Goal: Use online tool/utility: Utilize a website feature to perform a specific function

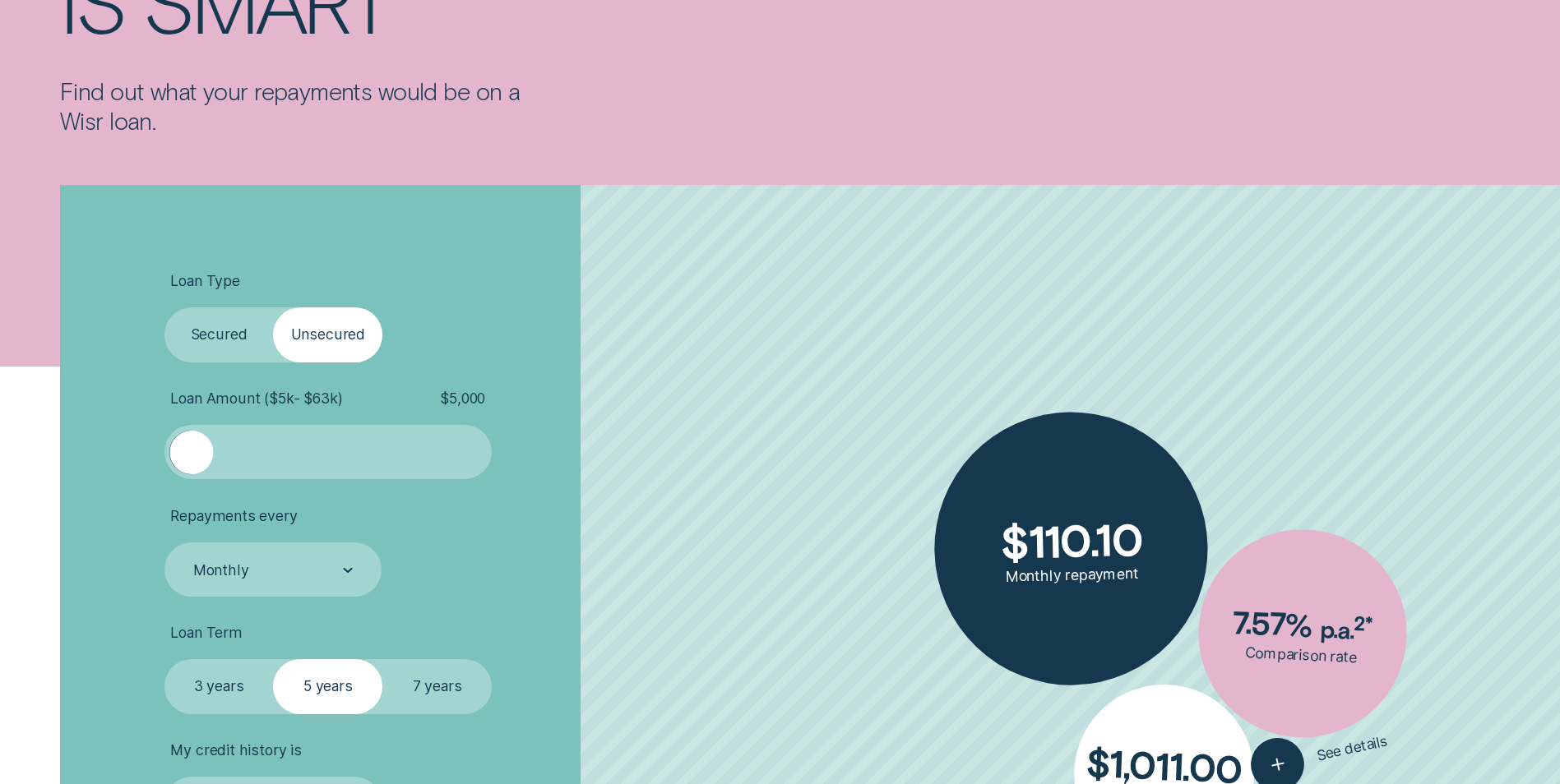
scroll to position [411, 0]
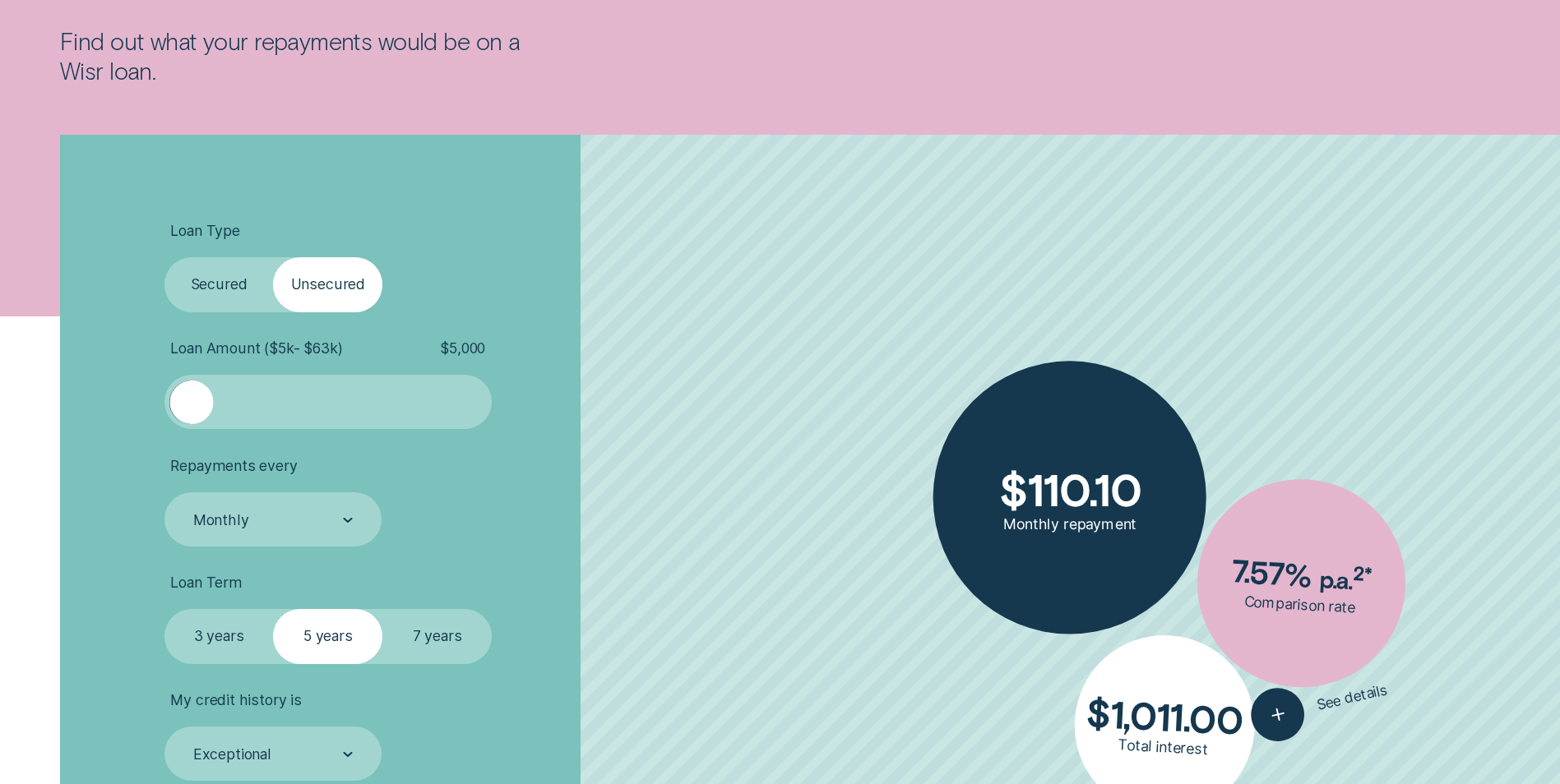
click at [221, 280] on label "Secured" at bounding box center [219, 285] width 110 height 54
click at [165, 258] on input "Secured" at bounding box center [165, 258] width 0 height 0
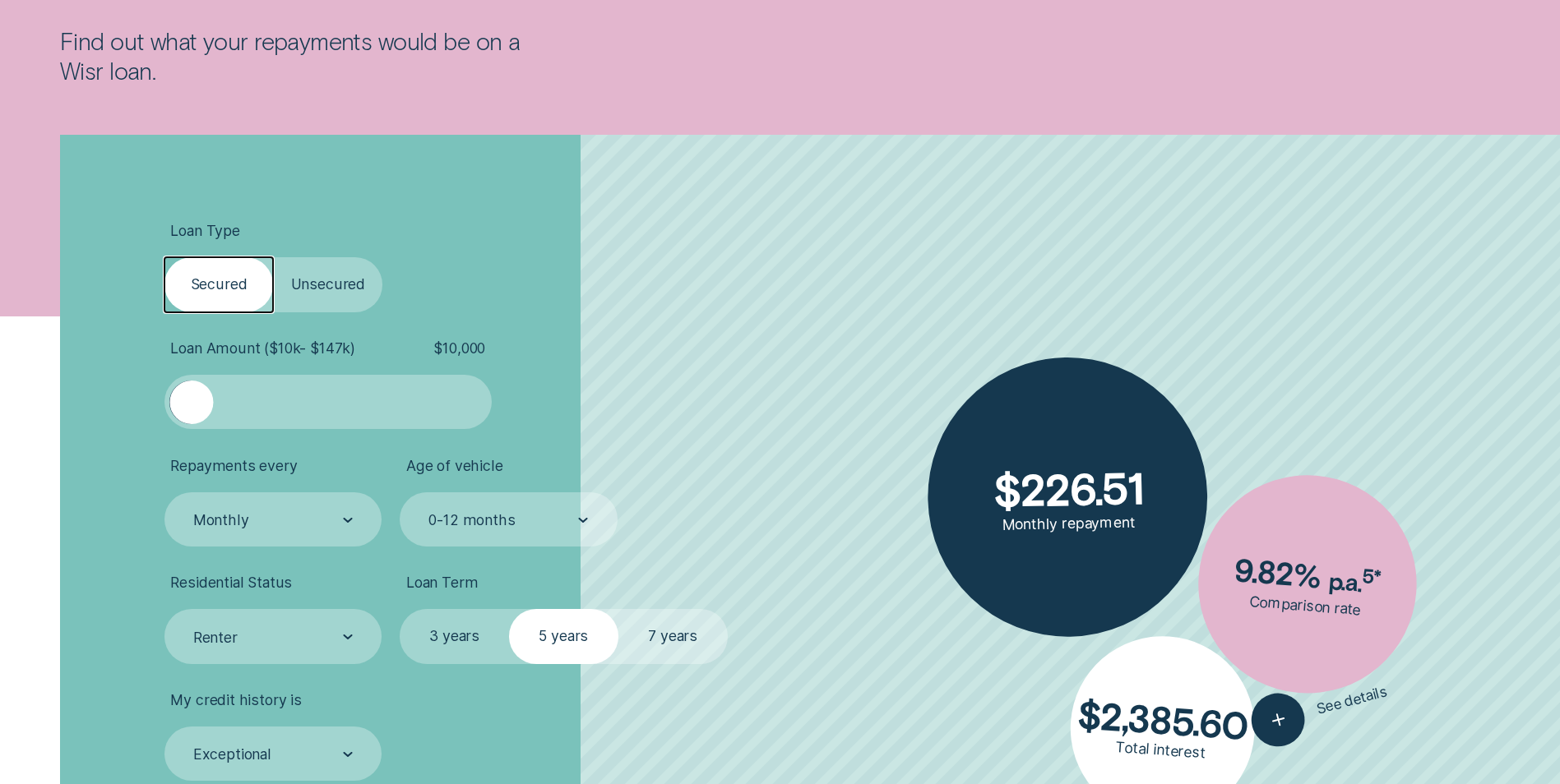
click at [320, 274] on label "Unsecured" at bounding box center [328, 285] width 110 height 54
click at [273, 258] on input "Unsecured" at bounding box center [273, 258] width 0 height 0
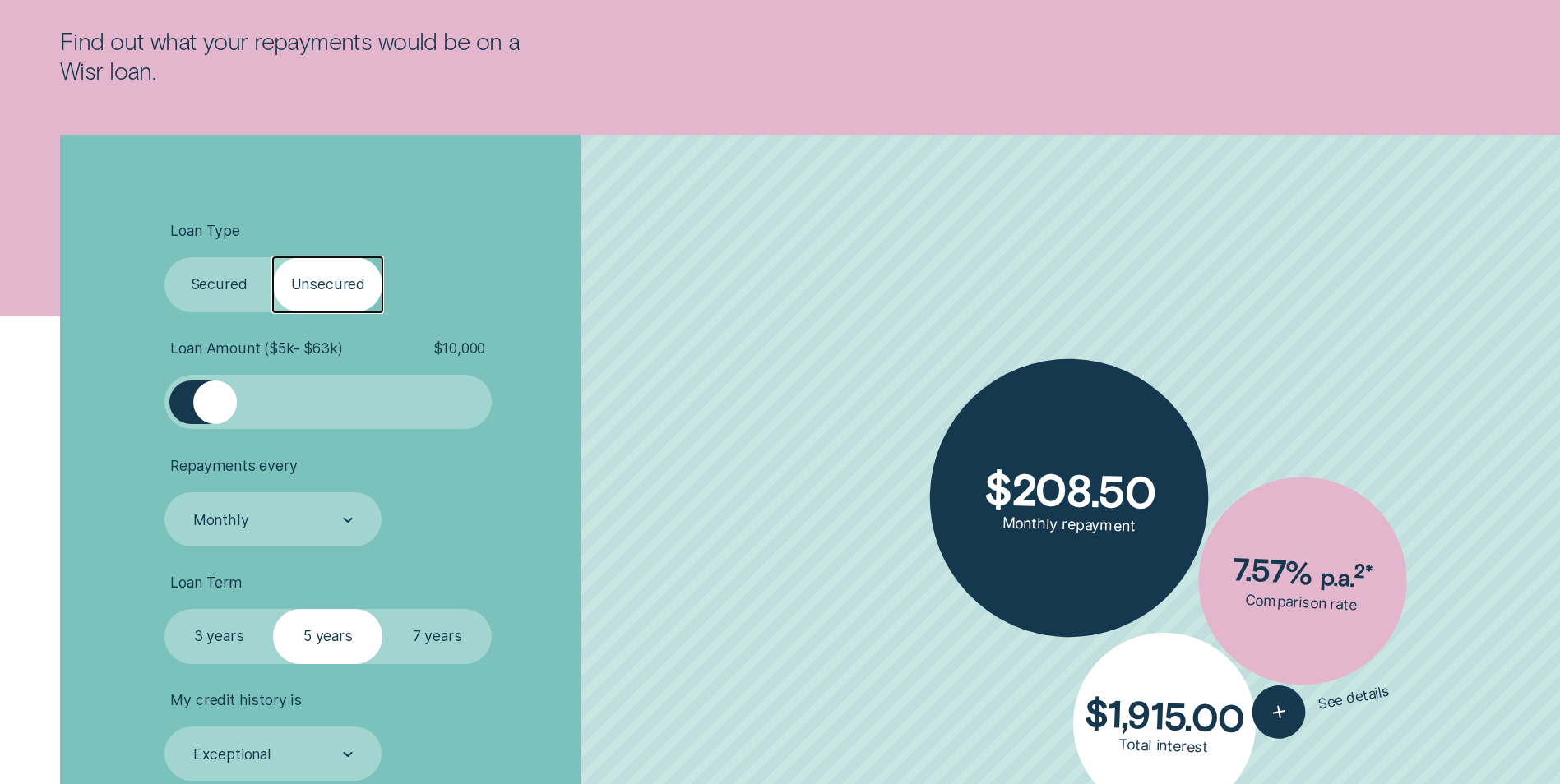
click at [219, 278] on label "Secured" at bounding box center [219, 285] width 110 height 54
click at [165, 258] on input "Secured" at bounding box center [165, 258] width 0 height 0
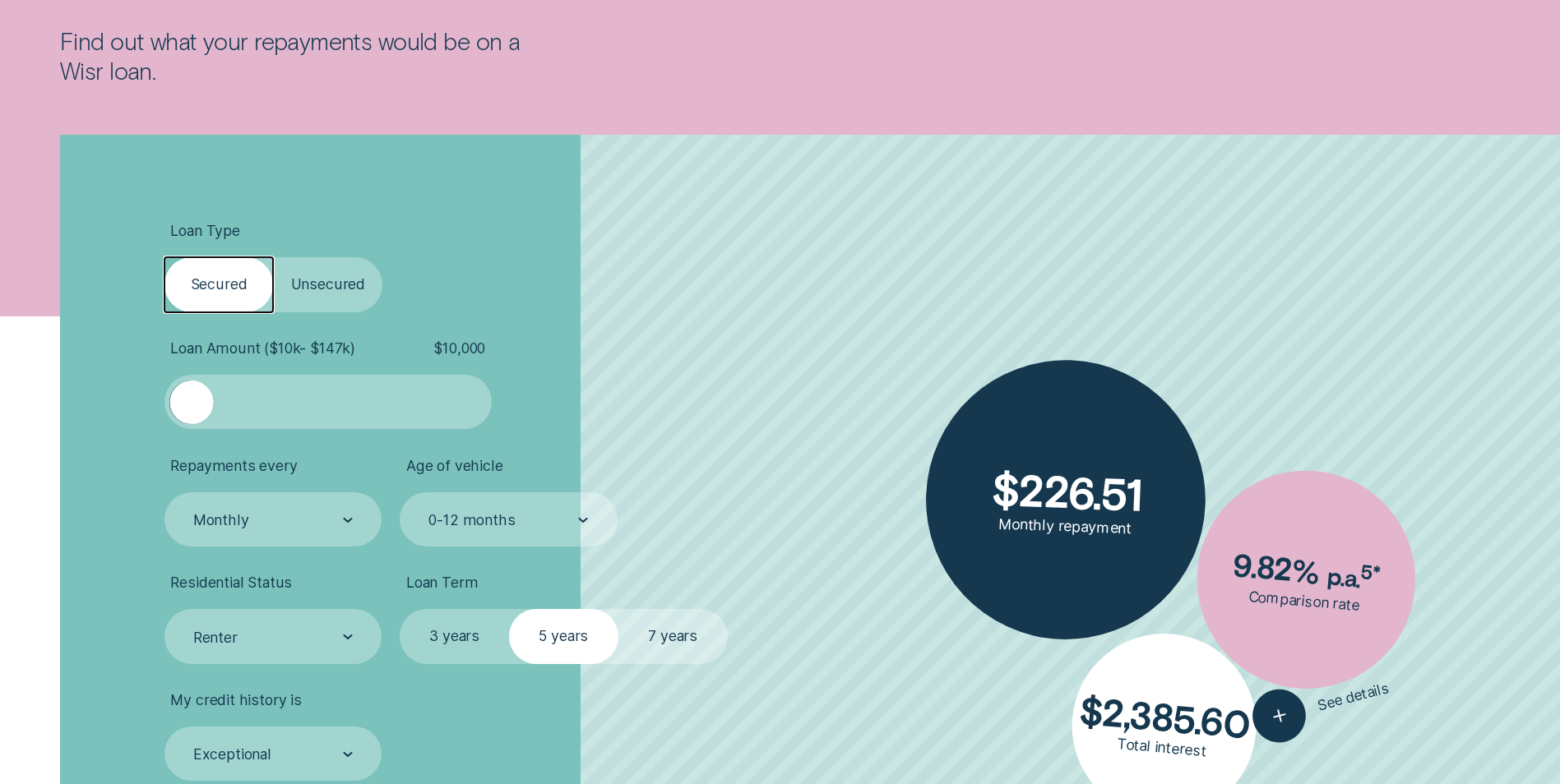
click at [338, 290] on label "Unsecured" at bounding box center [328, 285] width 110 height 54
click at [273, 258] on input "Unsecured" at bounding box center [273, 258] width 0 height 0
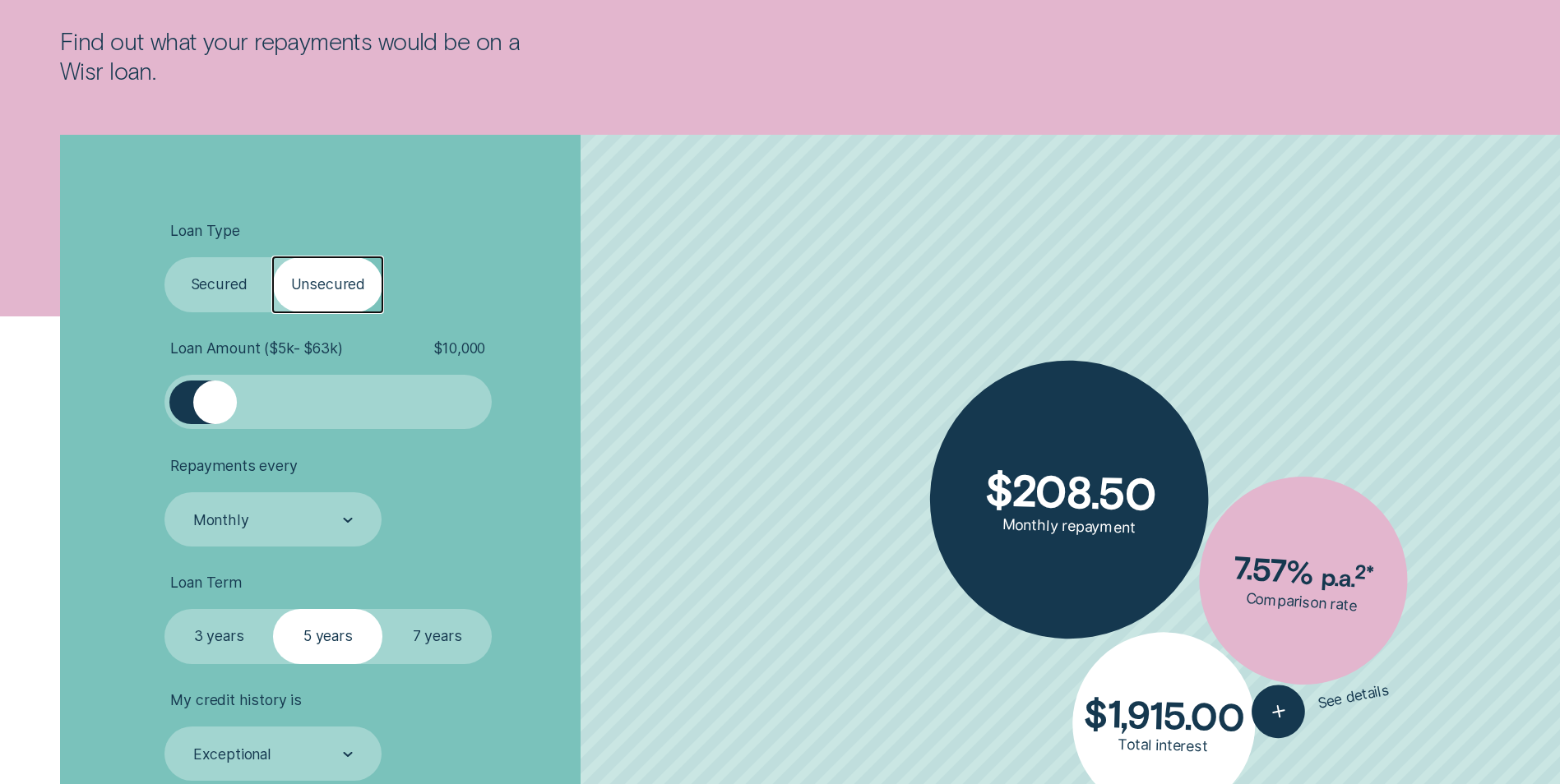
click at [218, 279] on label "Secured" at bounding box center [219, 285] width 110 height 54
click at [165, 258] on input "Secured" at bounding box center [165, 258] width 0 height 0
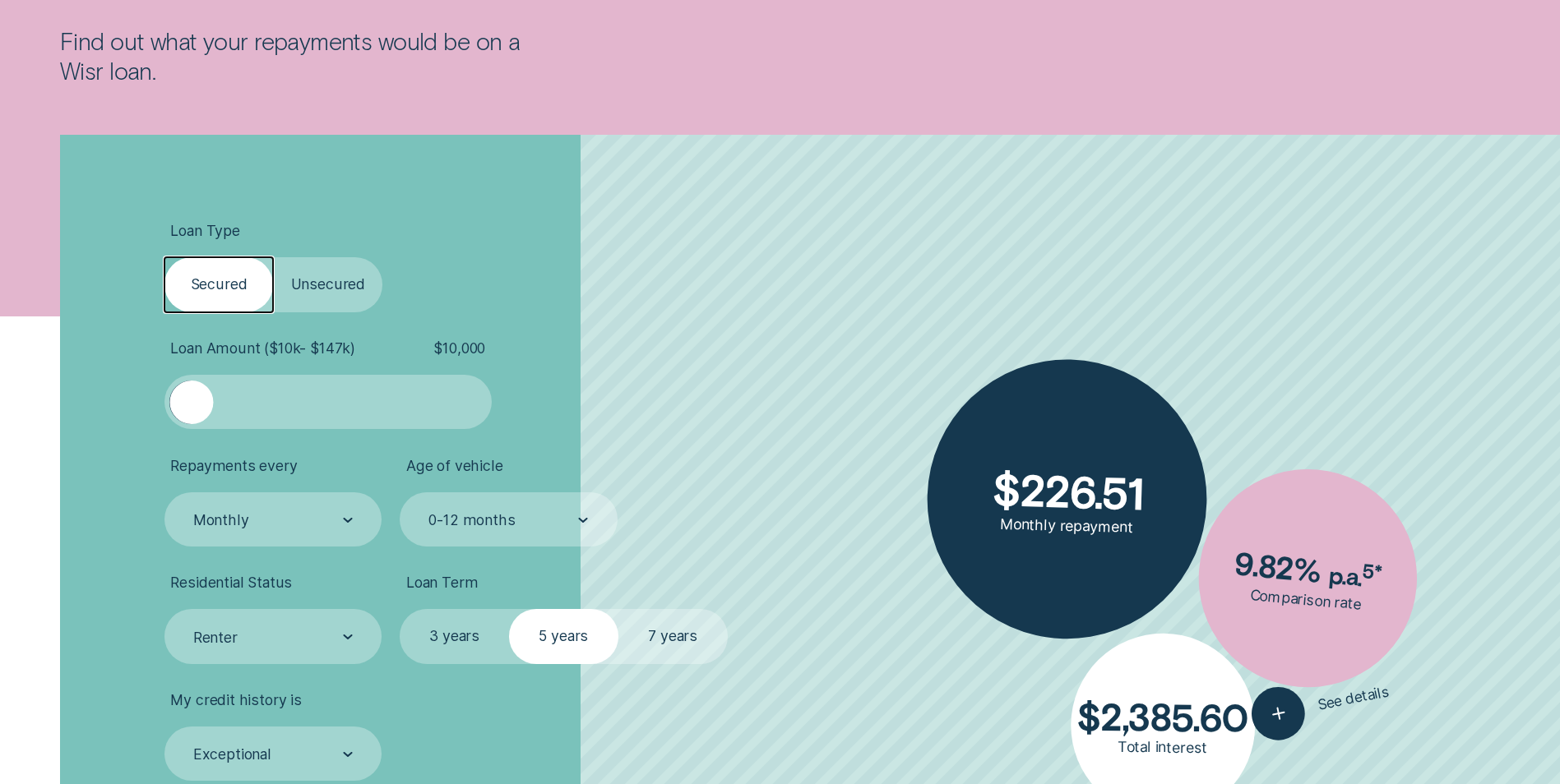
click at [191, 394] on div at bounding box center [192, 402] width 44 height 44
click at [259, 411] on div at bounding box center [328, 402] width 273 height 44
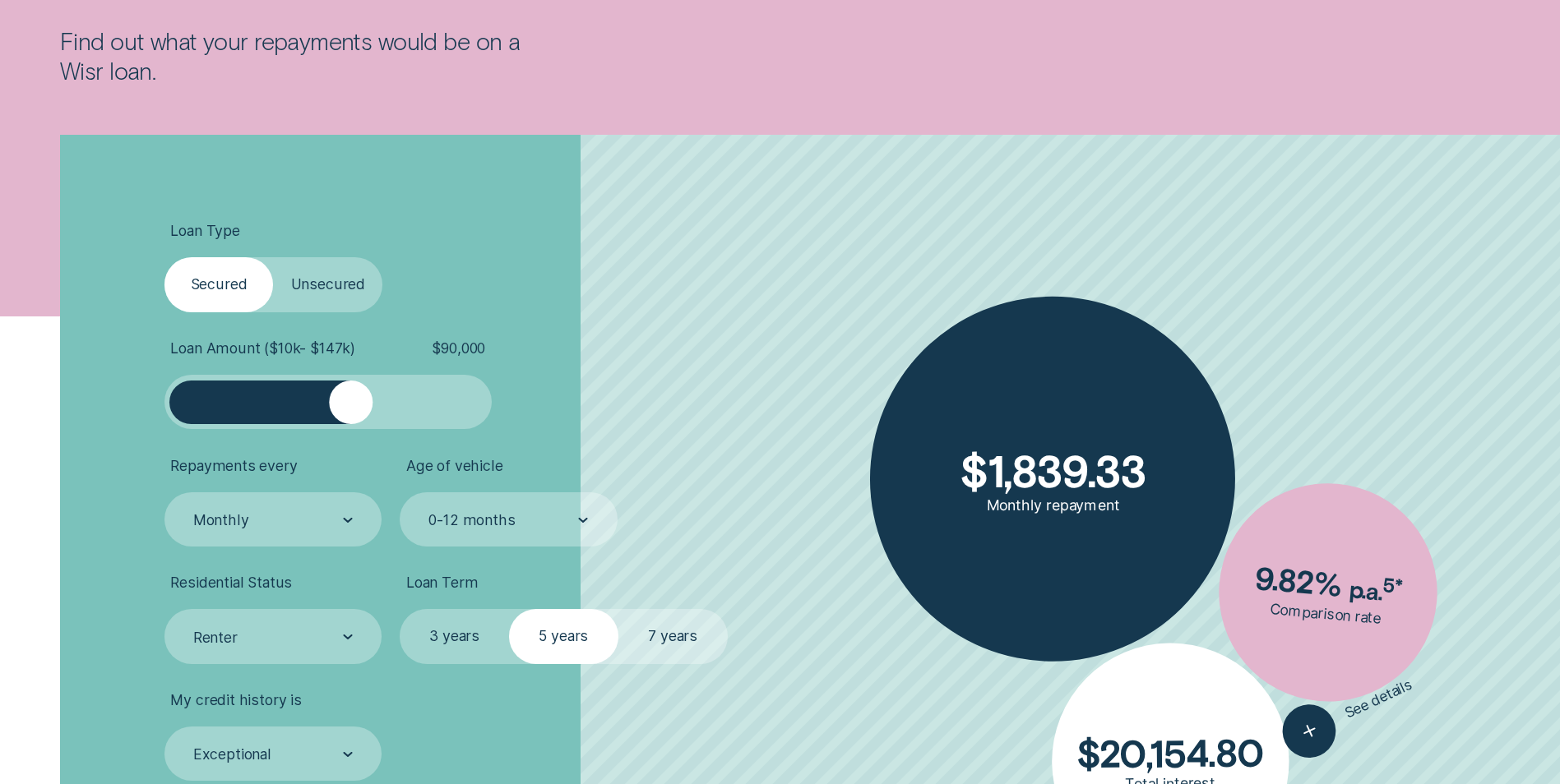
drag, startPoint x: 259, startPoint y: 411, endPoint x: 351, endPoint y: 411, distance: 92.0
click at [351, 411] on div at bounding box center [351, 402] width 44 height 44
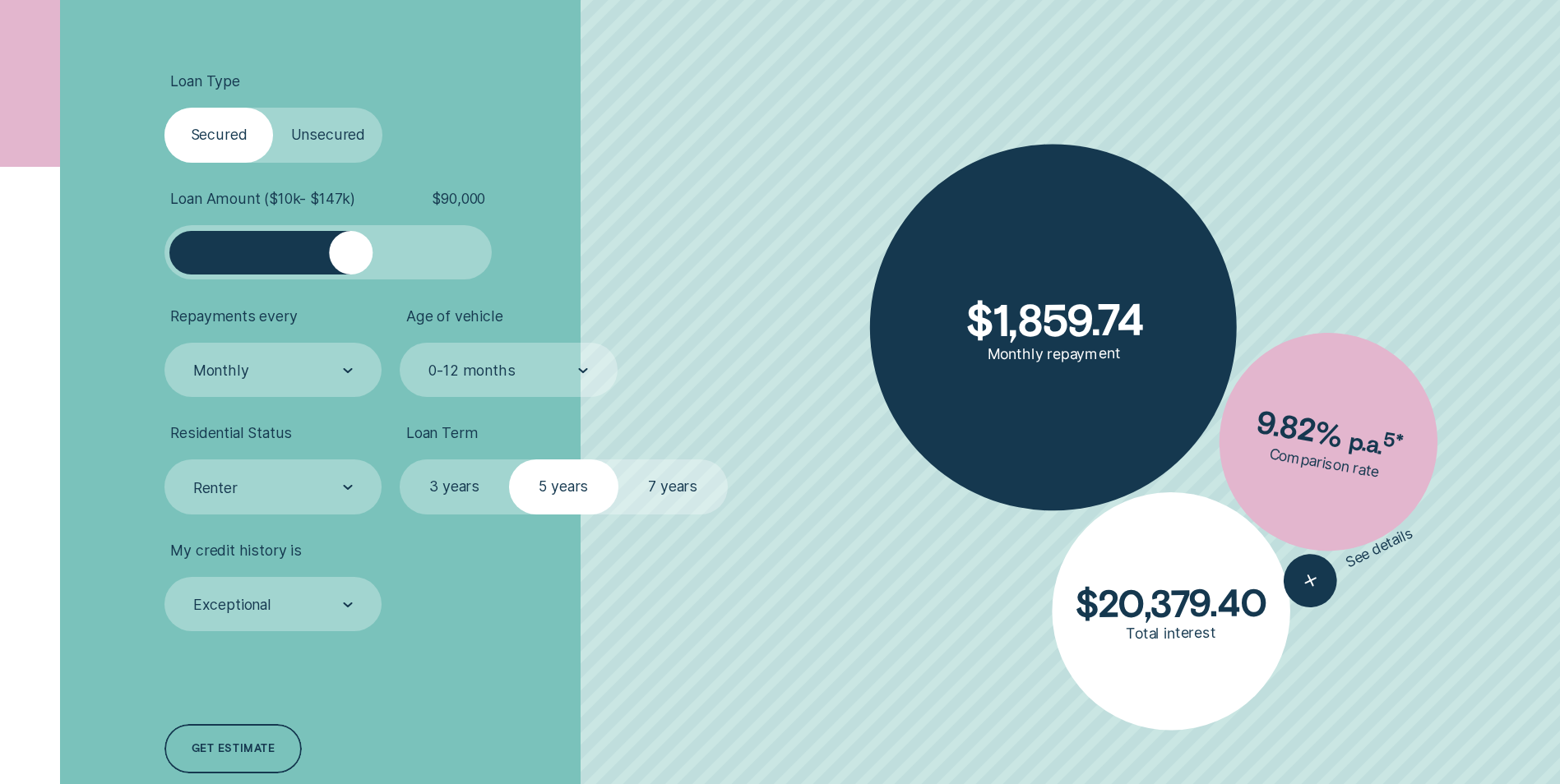
scroll to position [575, 0]
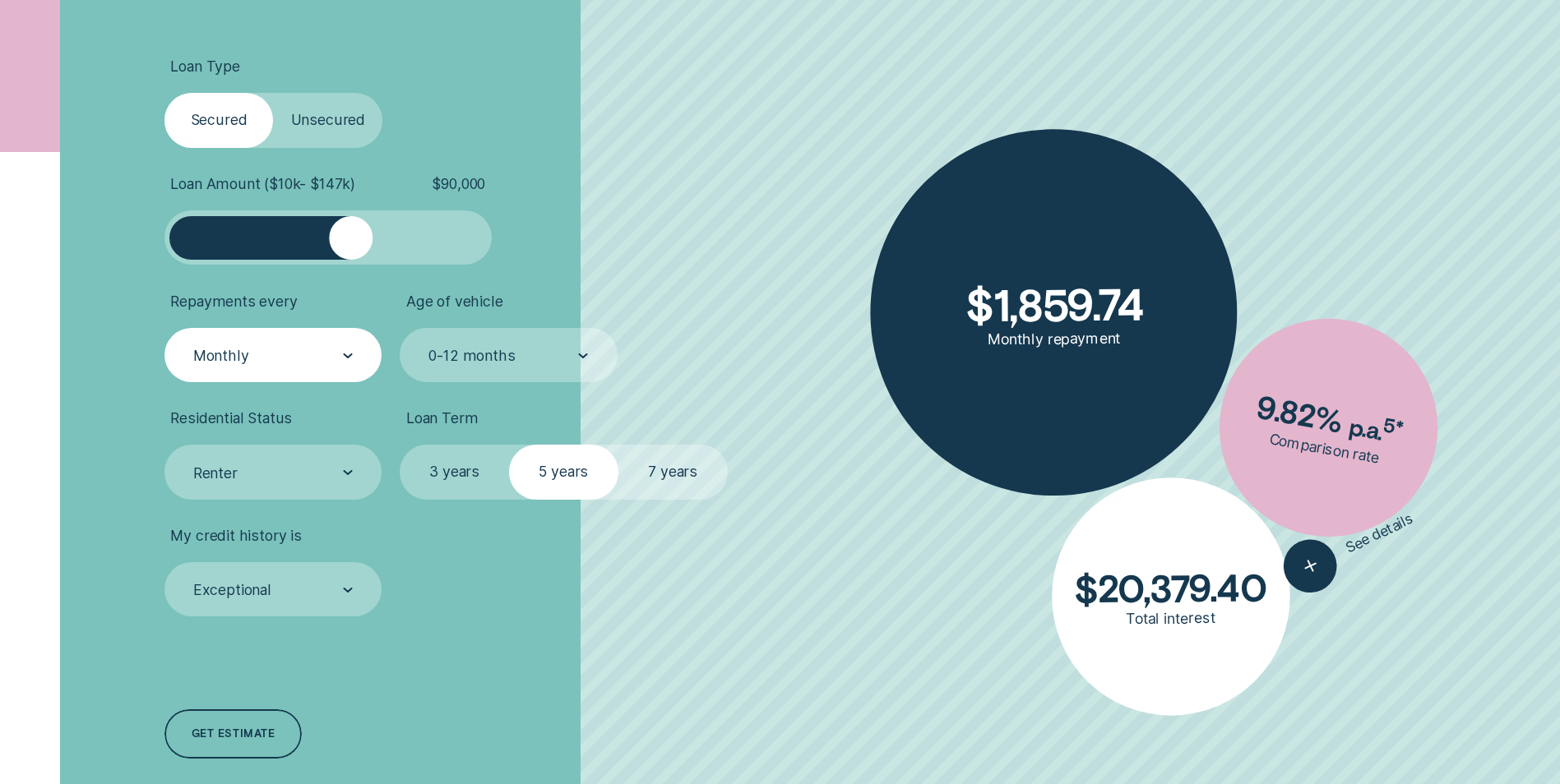
click at [359, 353] on div "Monthly" at bounding box center [272, 355] width 217 height 54
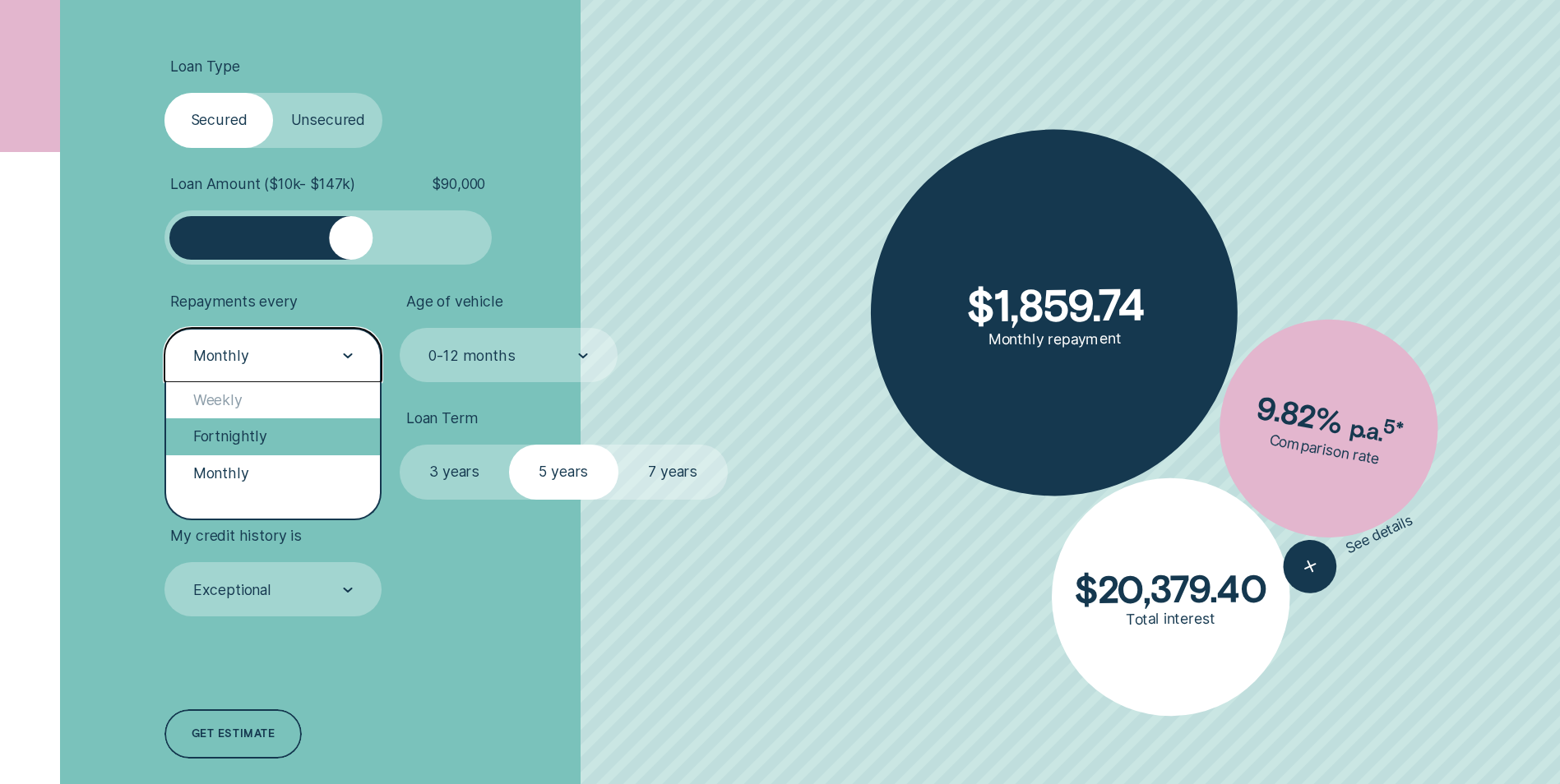
click at [262, 434] on div "Fortnightly" at bounding box center [273, 437] width 214 height 37
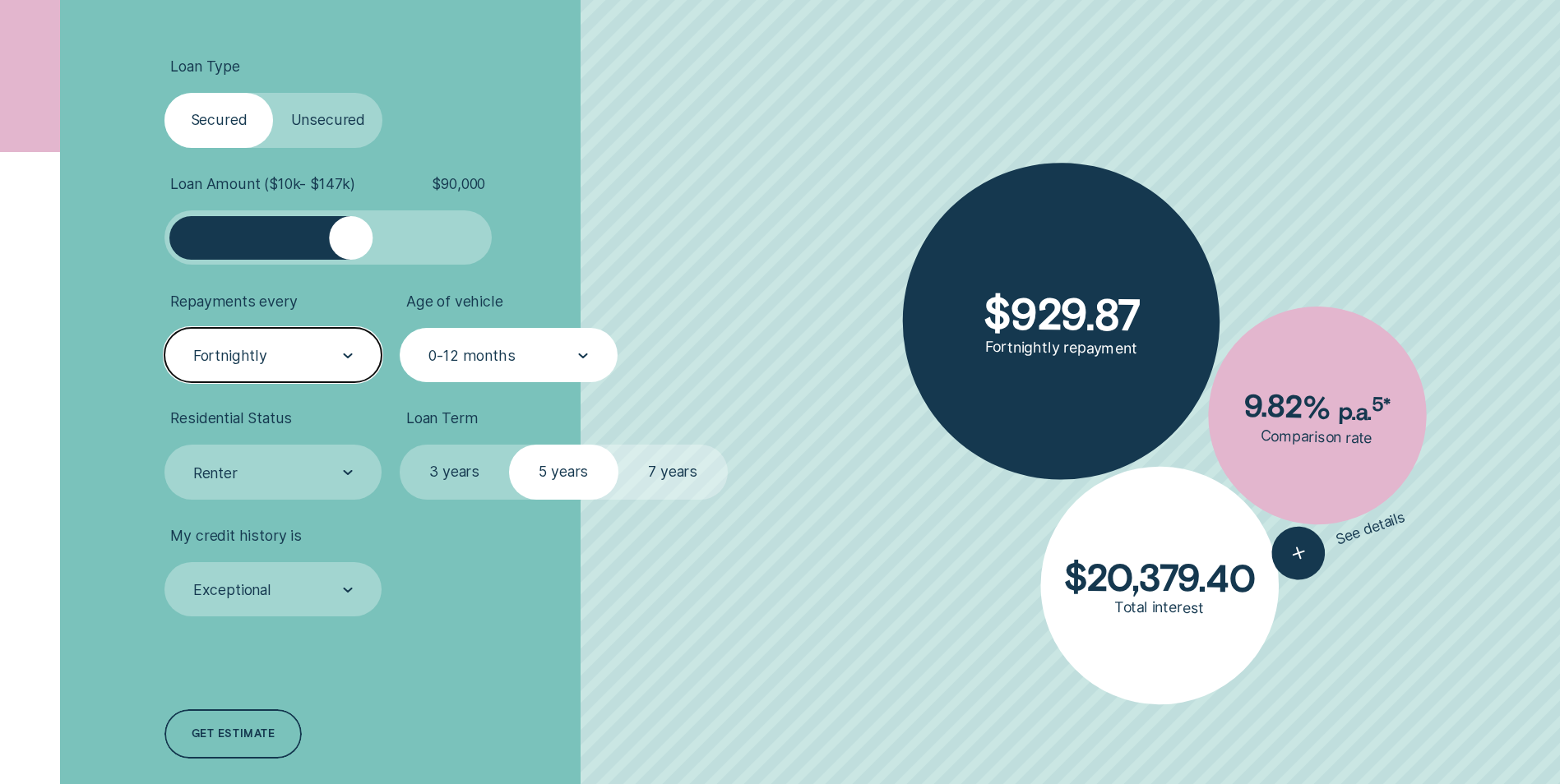
click at [588, 352] on div at bounding box center [582, 356] width 10 height 52
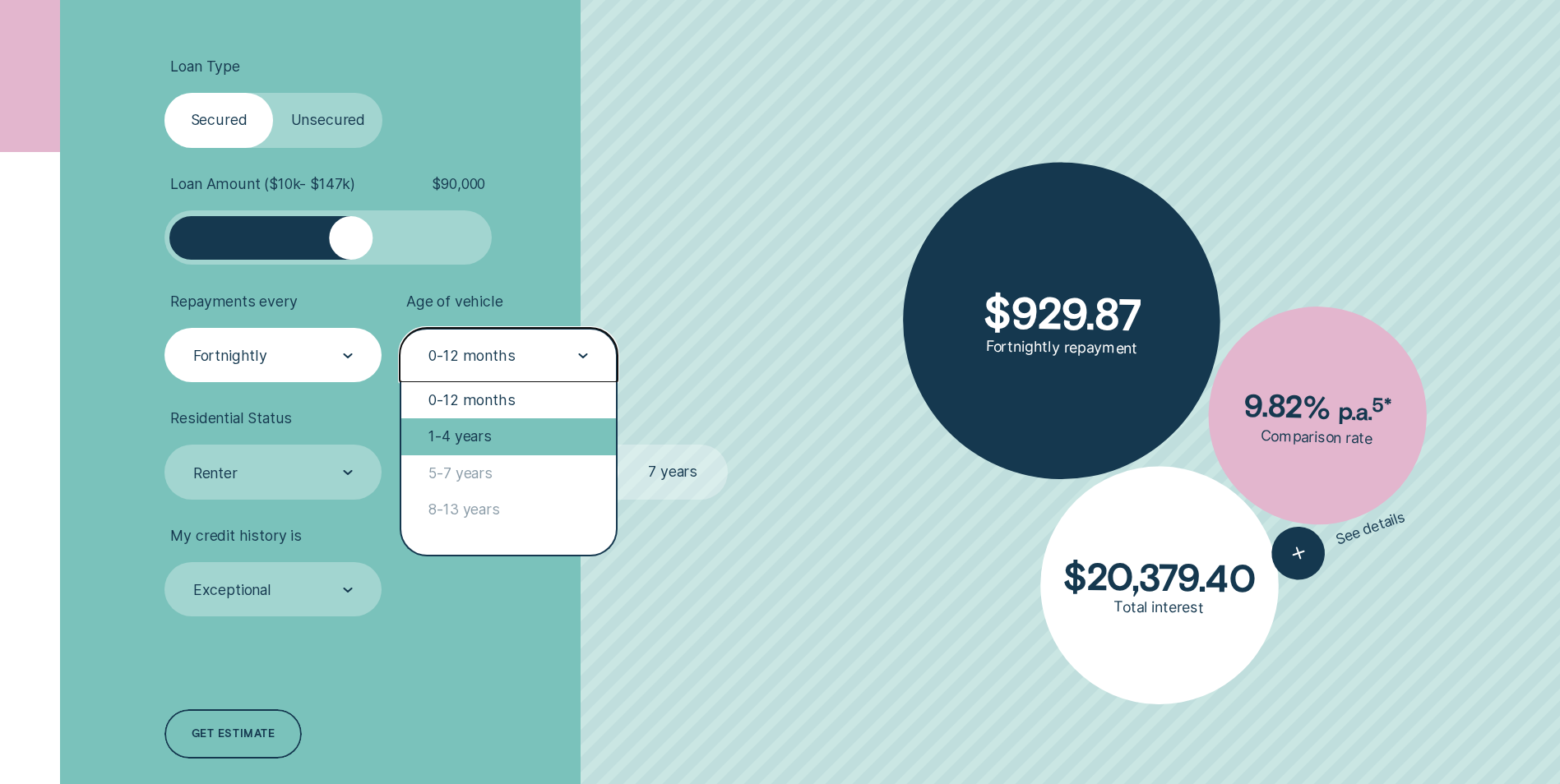
click at [491, 429] on div "1-4 years" at bounding box center [508, 437] width 214 height 37
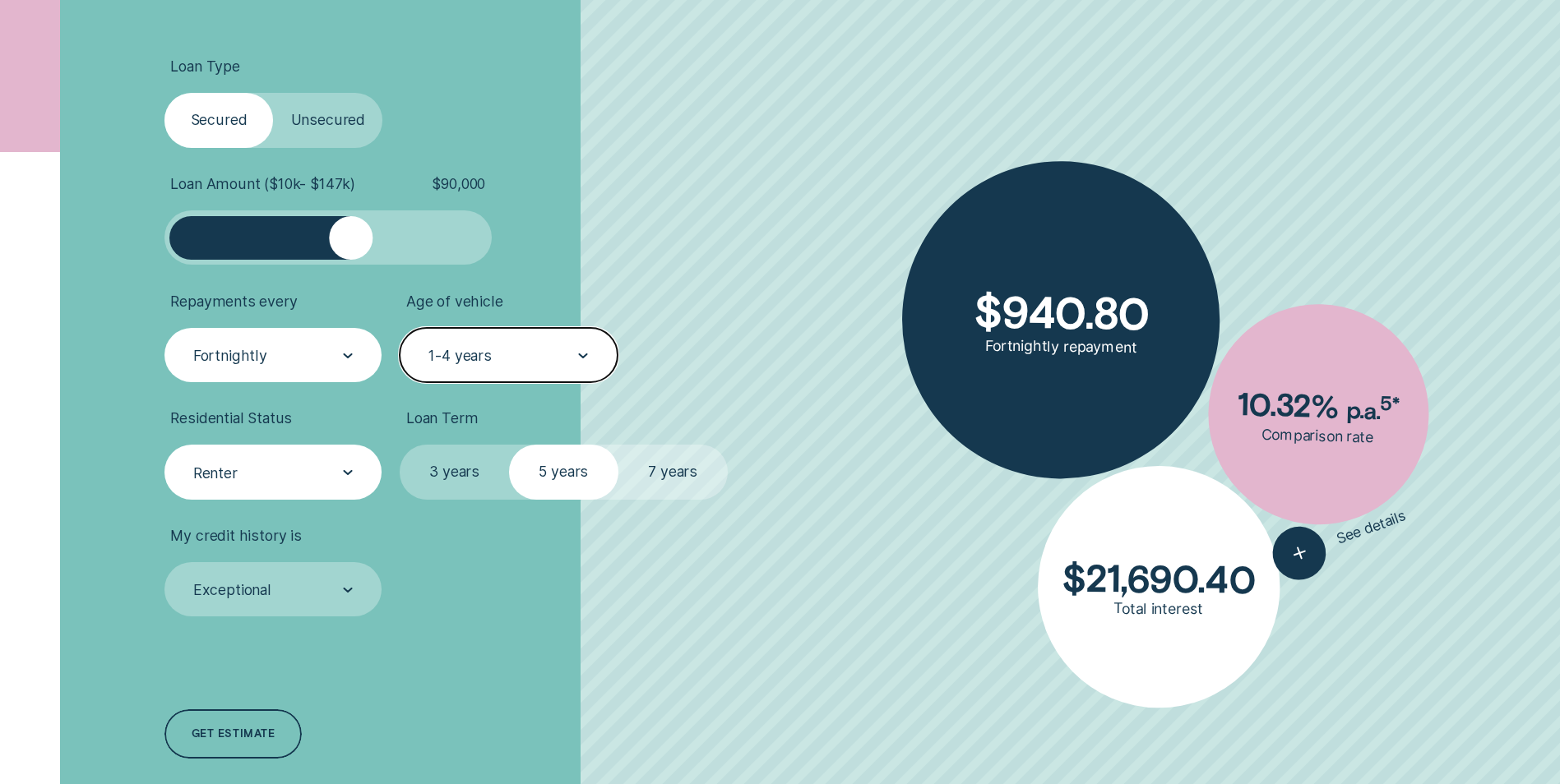
click at [352, 466] on div at bounding box center [347, 472] width 10 height 52
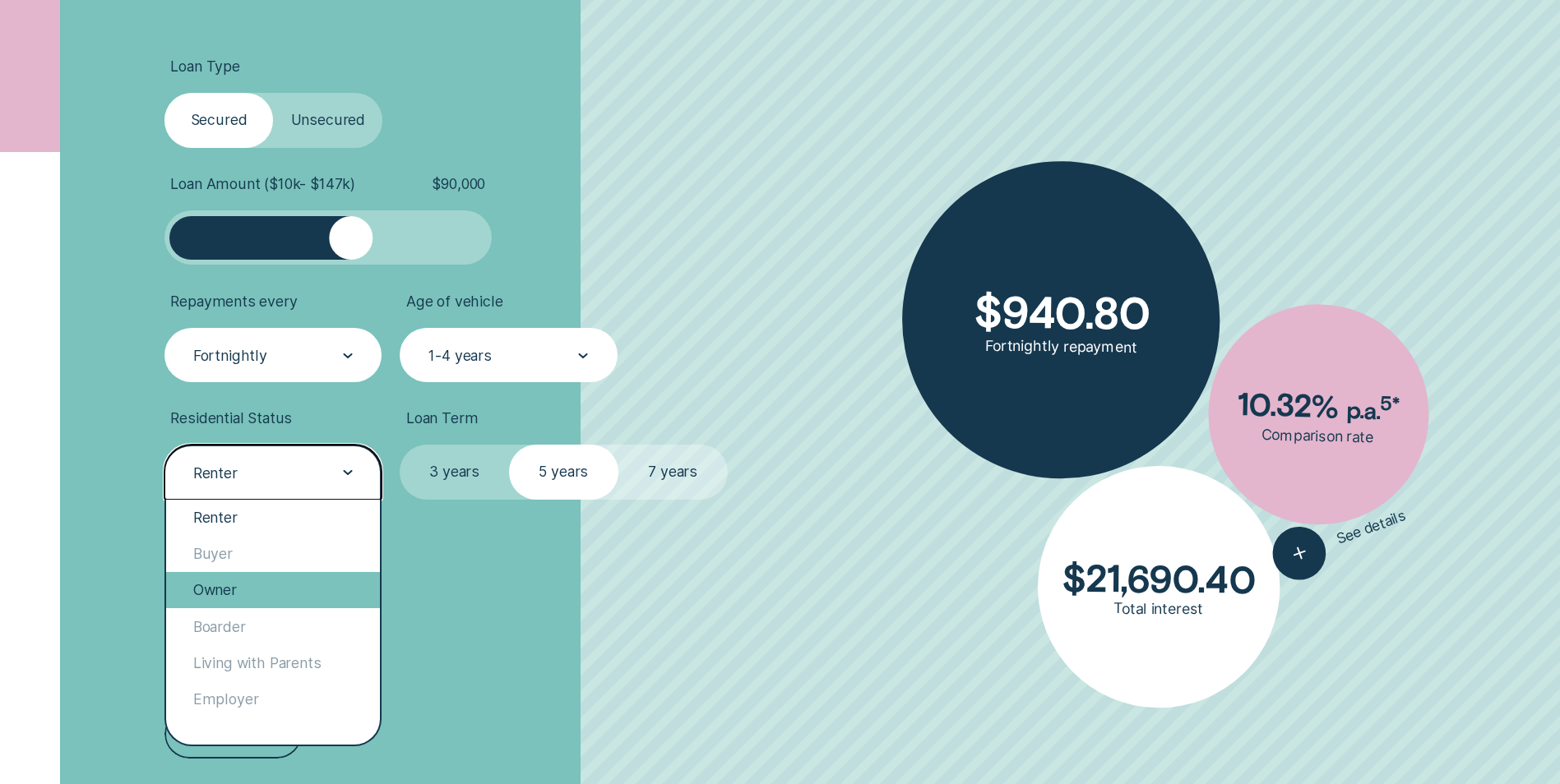
click at [233, 583] on div "Owner" at bounding box center [273, 591] width 214 height 37
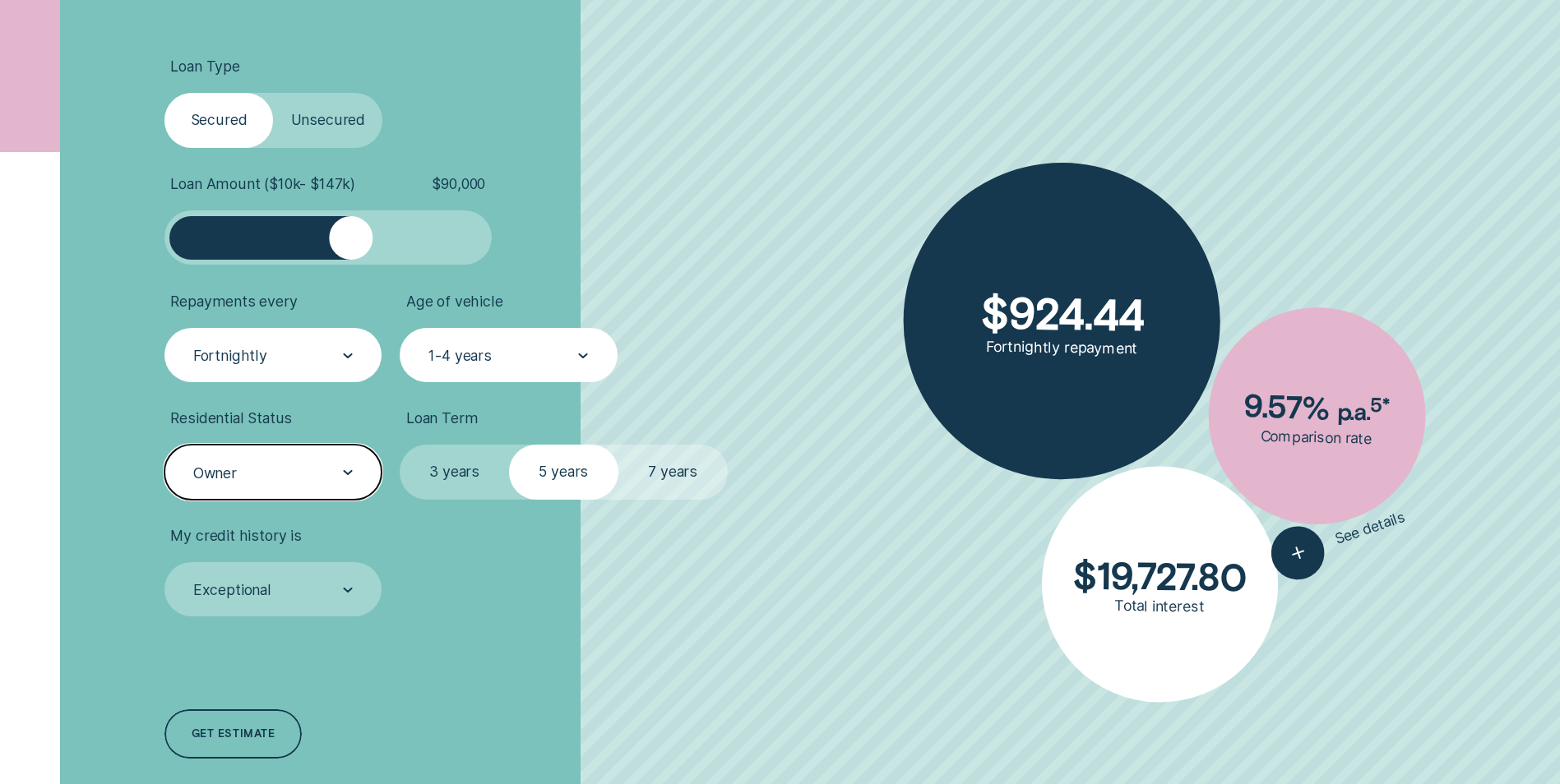
click at [671, 470] on label "7 years" at bounding box center [674, 472] width 110 height 54
click at [619, 445] on input "7 years" at bounding box center [619, 445] width 0 height 0
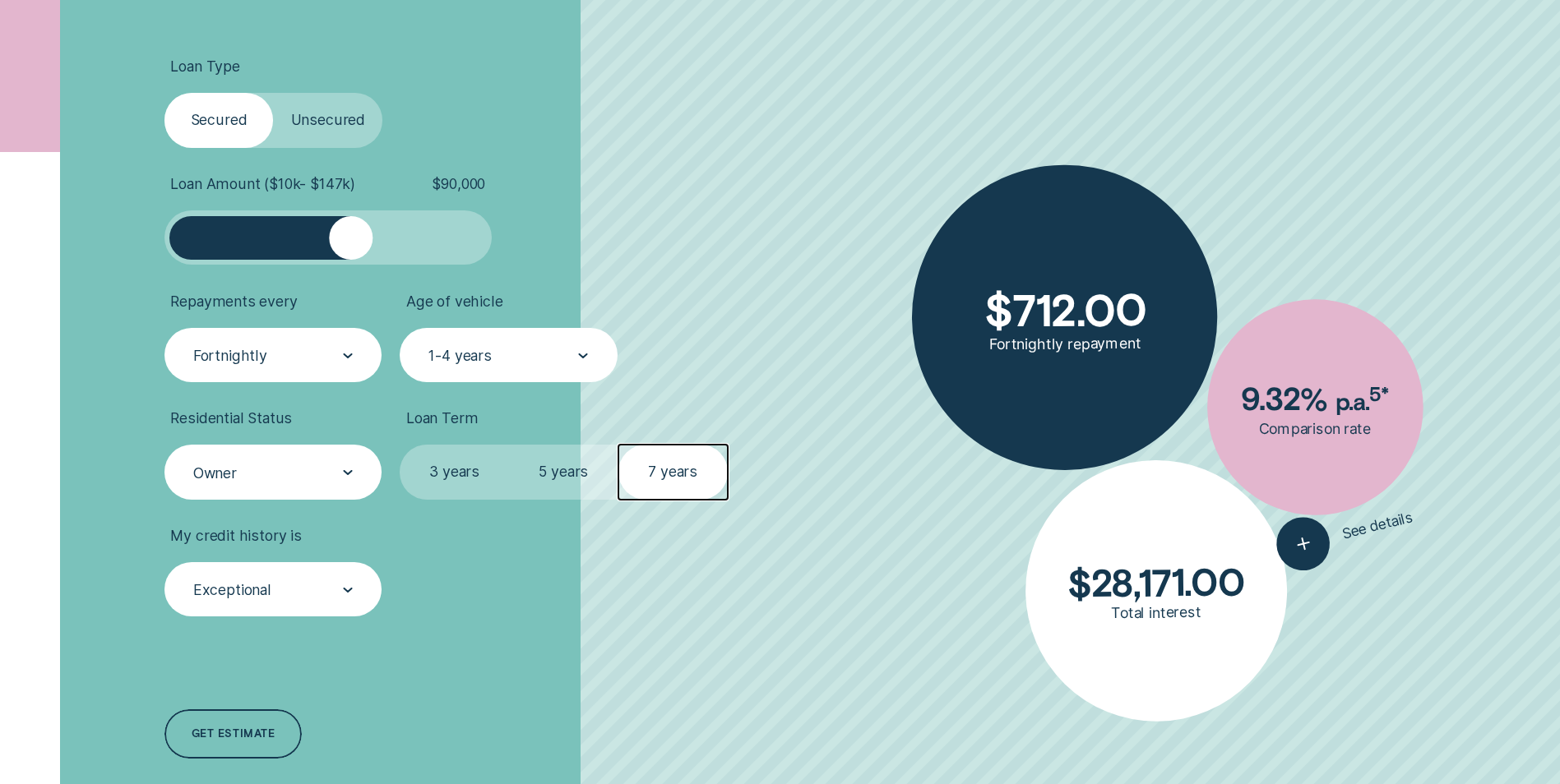
click at [348, 589] on icon at bounding box center [347, 591] width 10 height 5
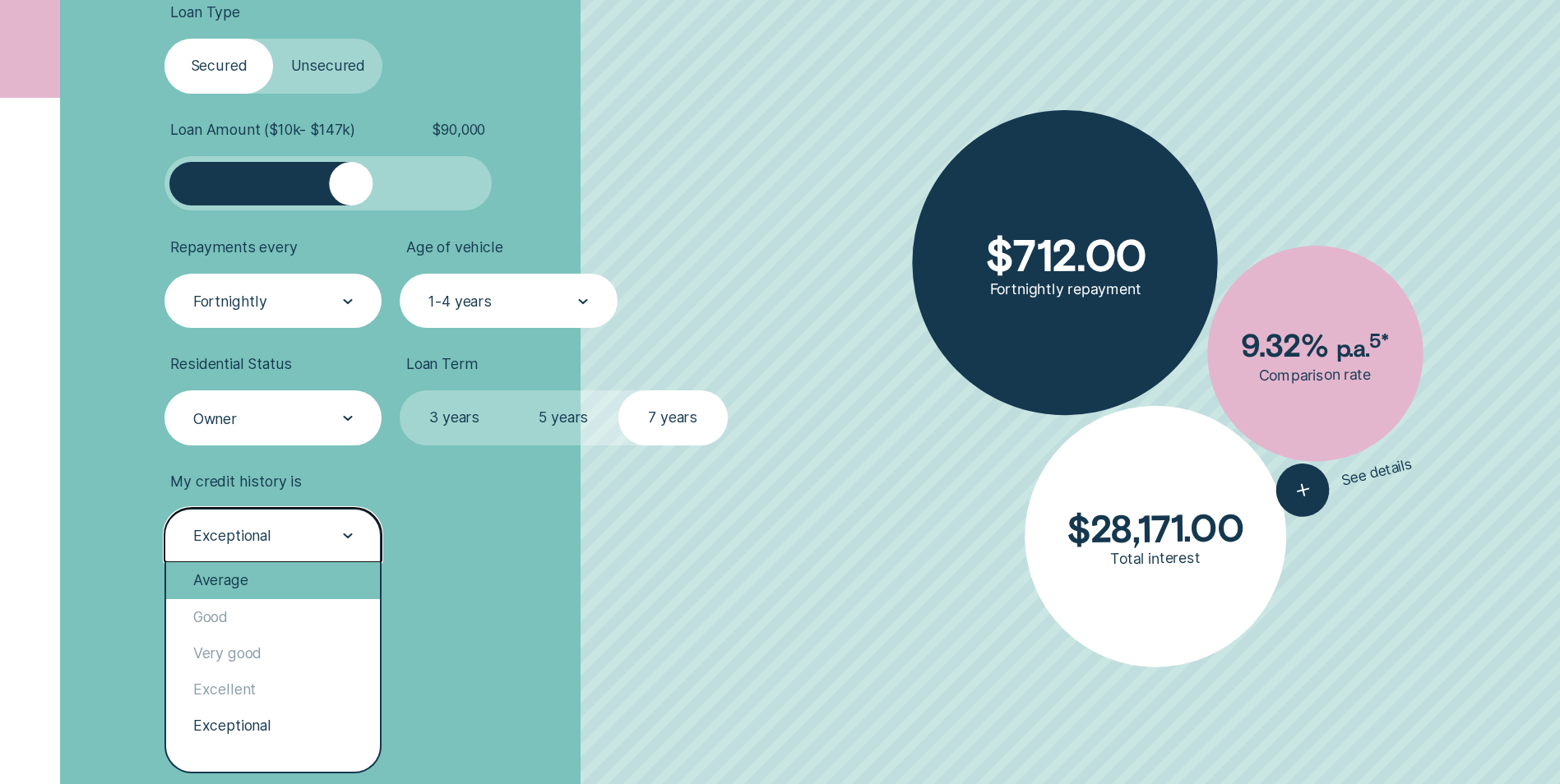
scroll to position [658, 0]
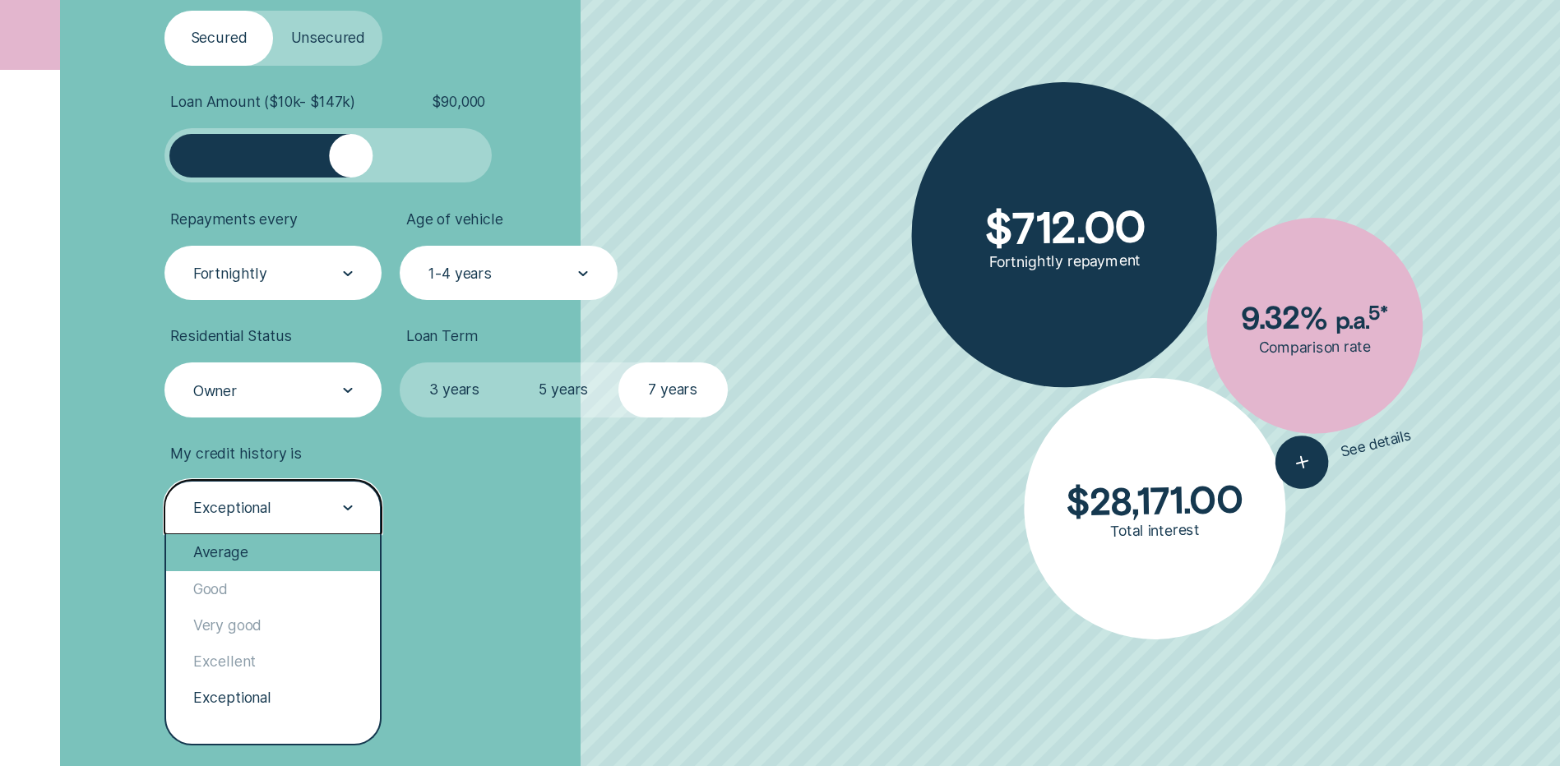
click at [305, 559] on div "Average" at bounding box center [273, 553] width 214 height 37
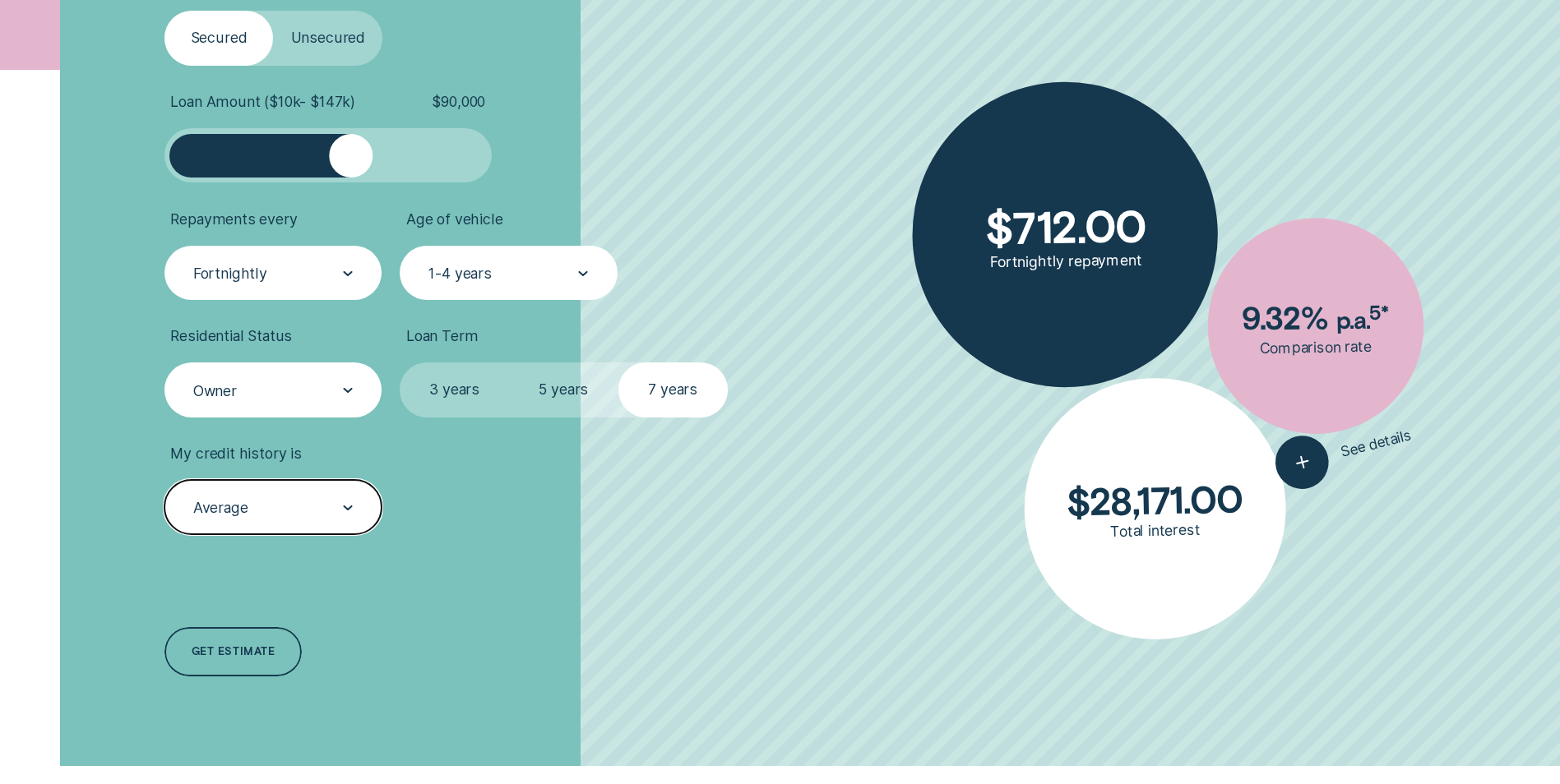
click at [329, 512] on div "Average" at bounding box center [272, 509] width 161 height 21
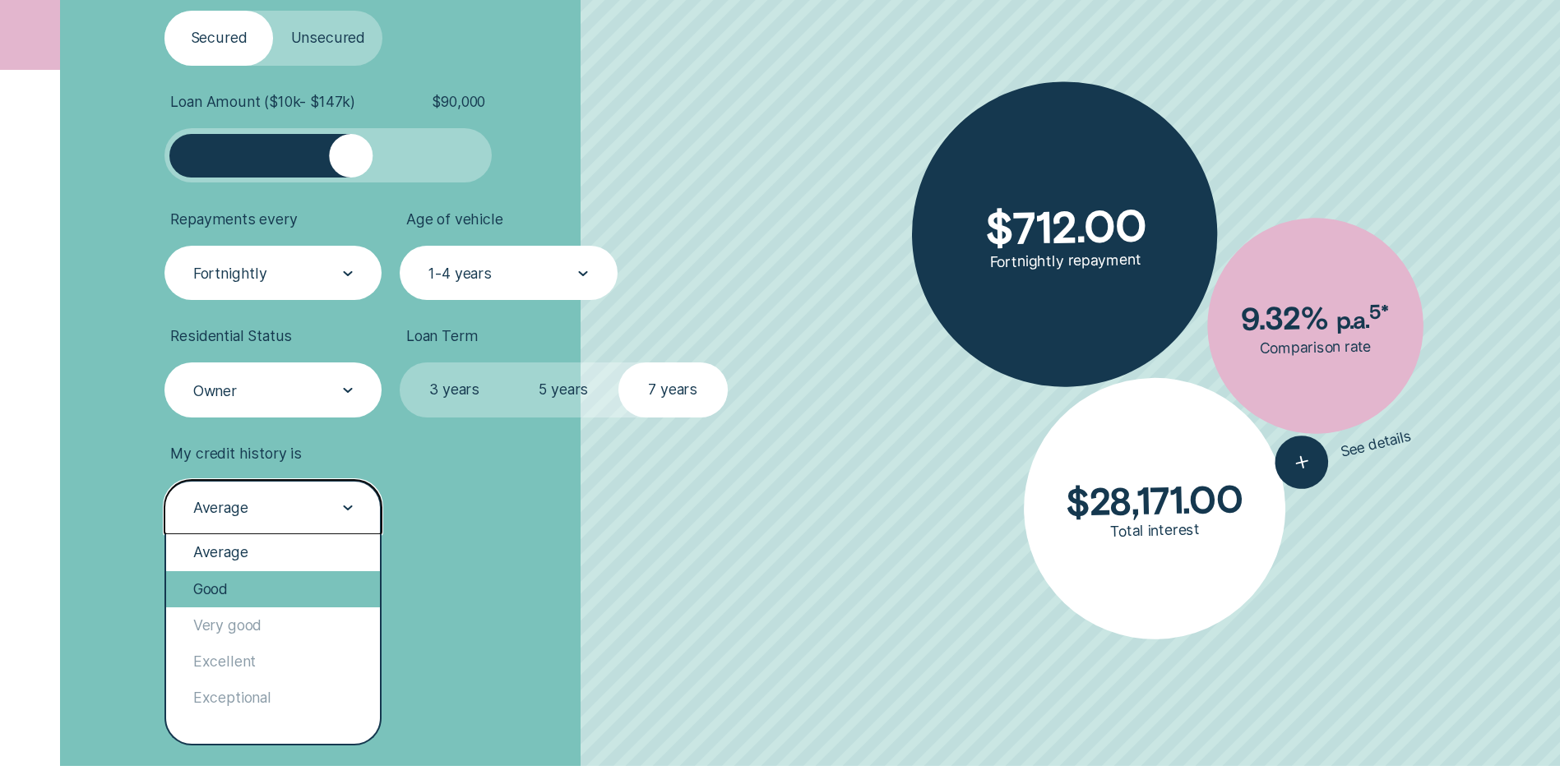
click at [243, 580] on div "Good" at bounding box center [273, 590] width 214 height 37
click at [301, 497] on div "Good" at bounding box center [272, 507] width 217 height 54
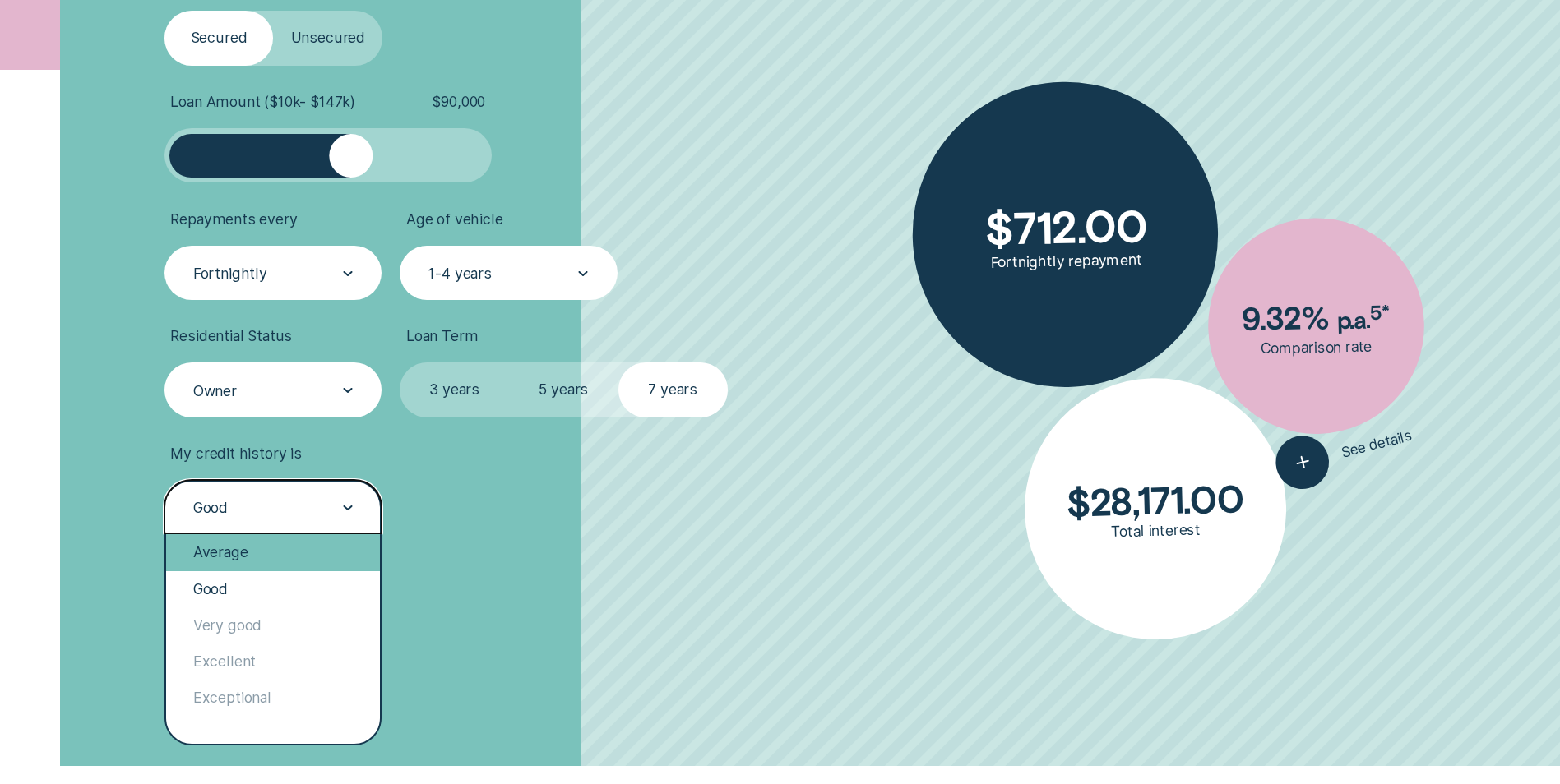
click at [261, 551] on div "Average" at bounding box center [273, 553] width 214 height 37
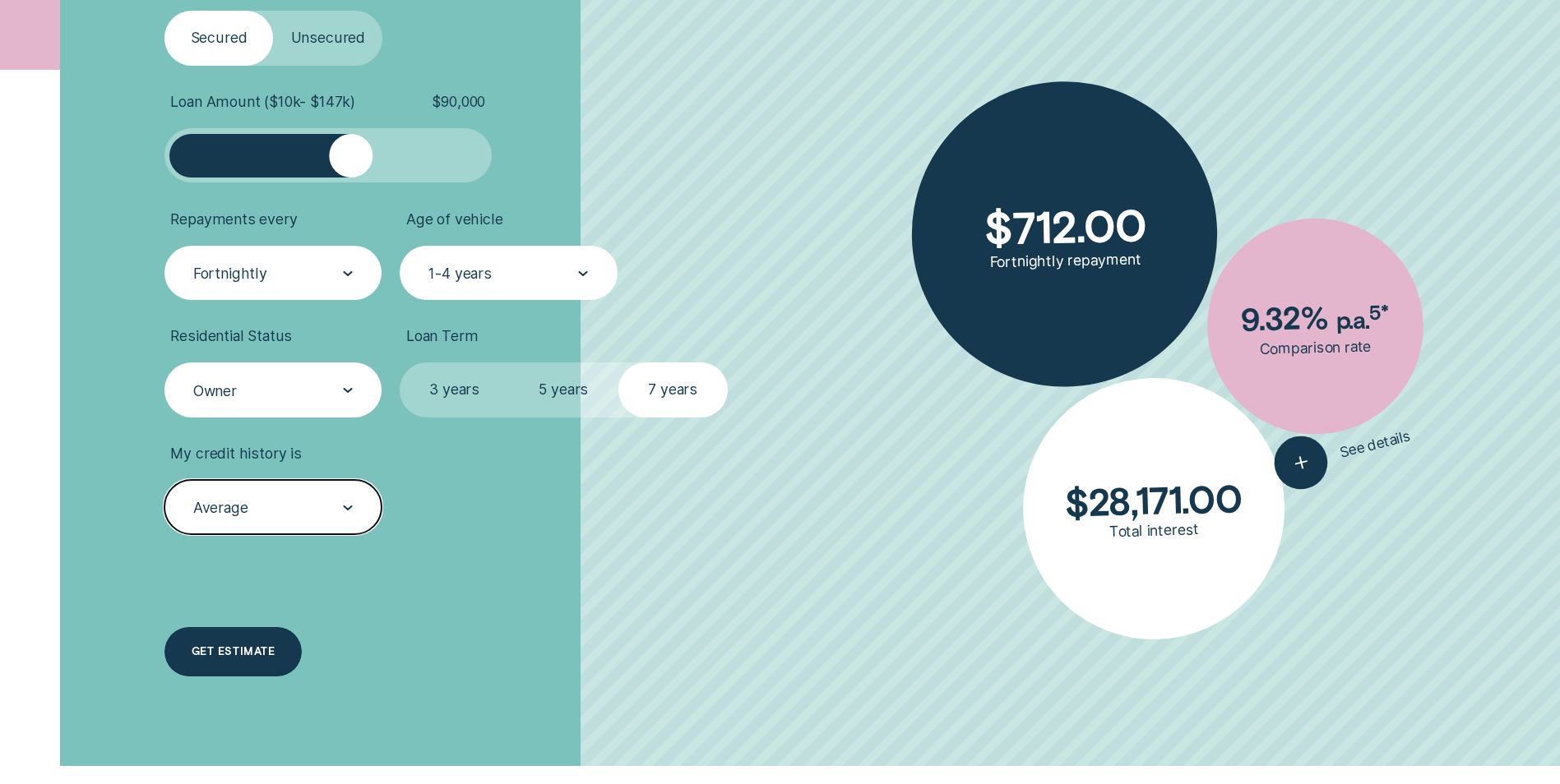
click at [242, 655] on div "Get estimate" at bounding box center [232, 652] width 83 height 10
